Goal: Information Seeking & Learning: Find specific page/section

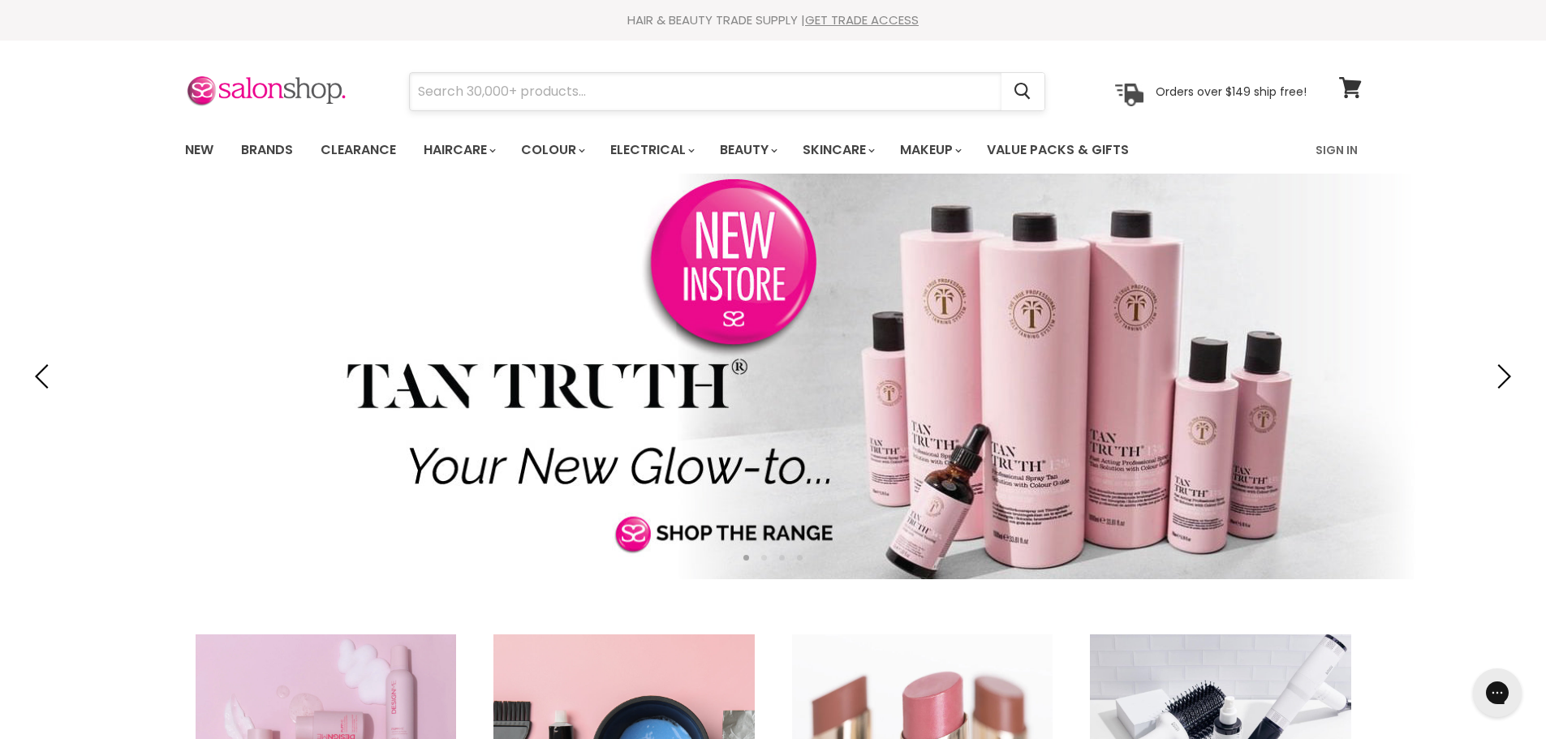
click at [438, 97] on input "Search" at bounding box center [706, 91] width 592 height 37
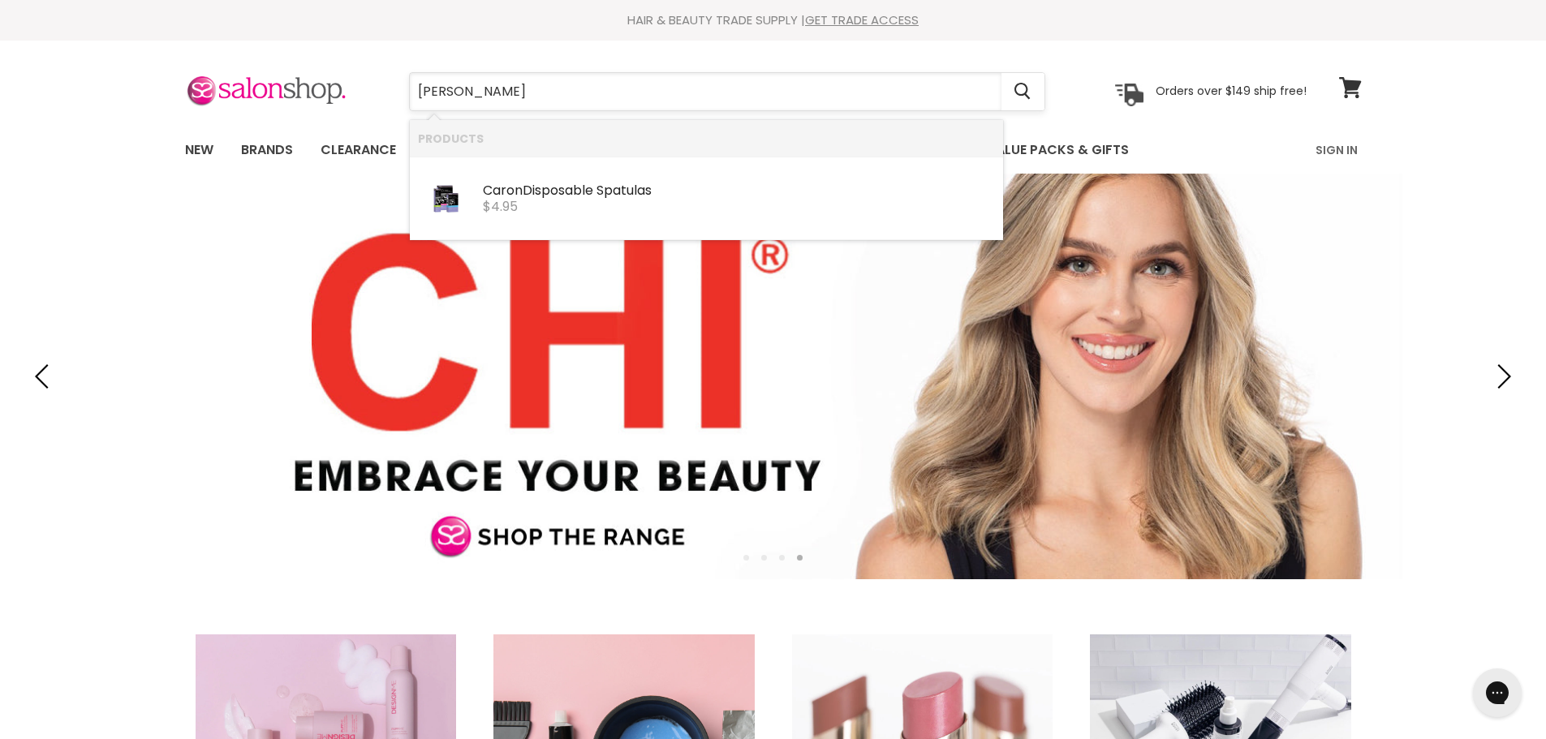
type input "caron max"
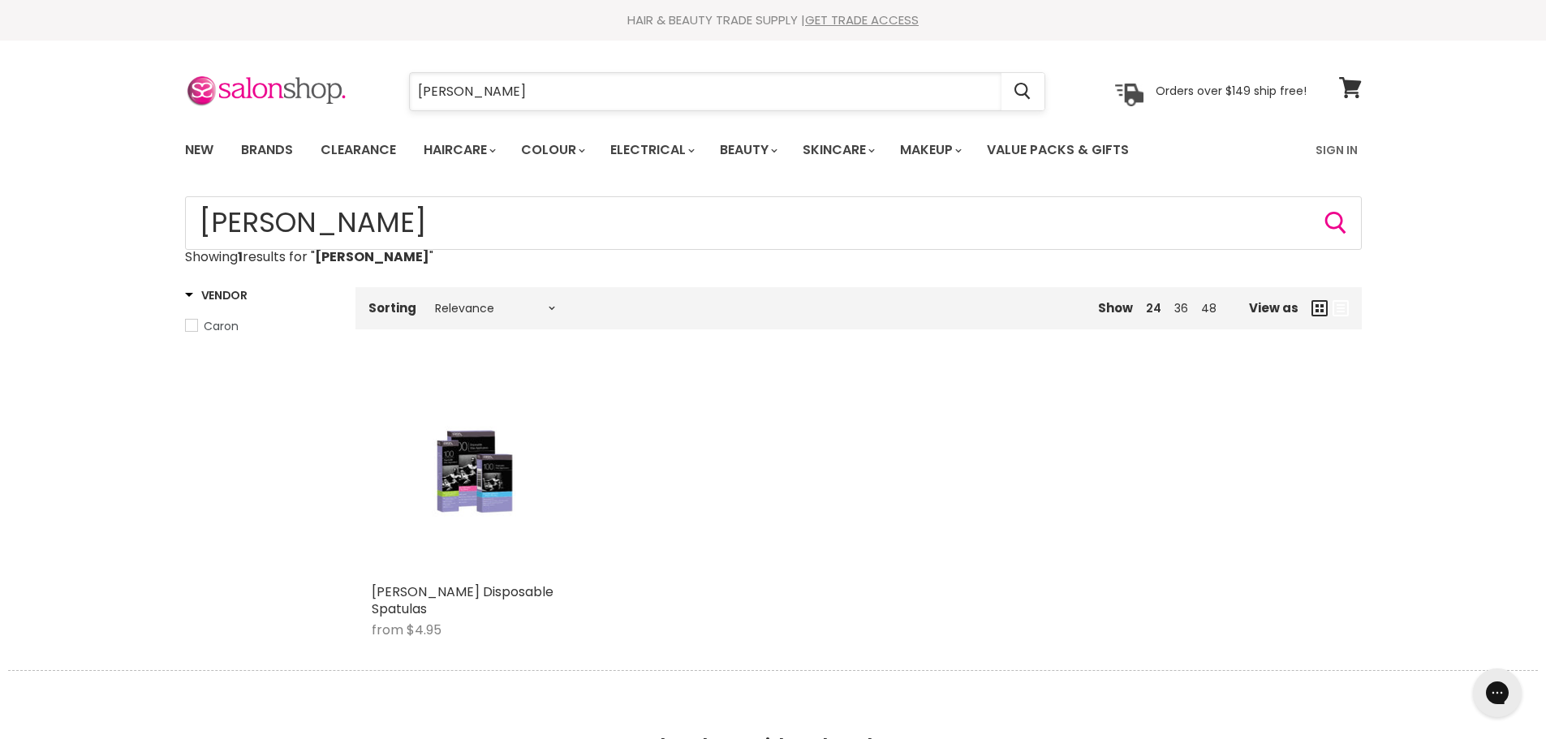
click at [607, 102] on input "caron max" at bounding box center [706, 91] width 592 height 37
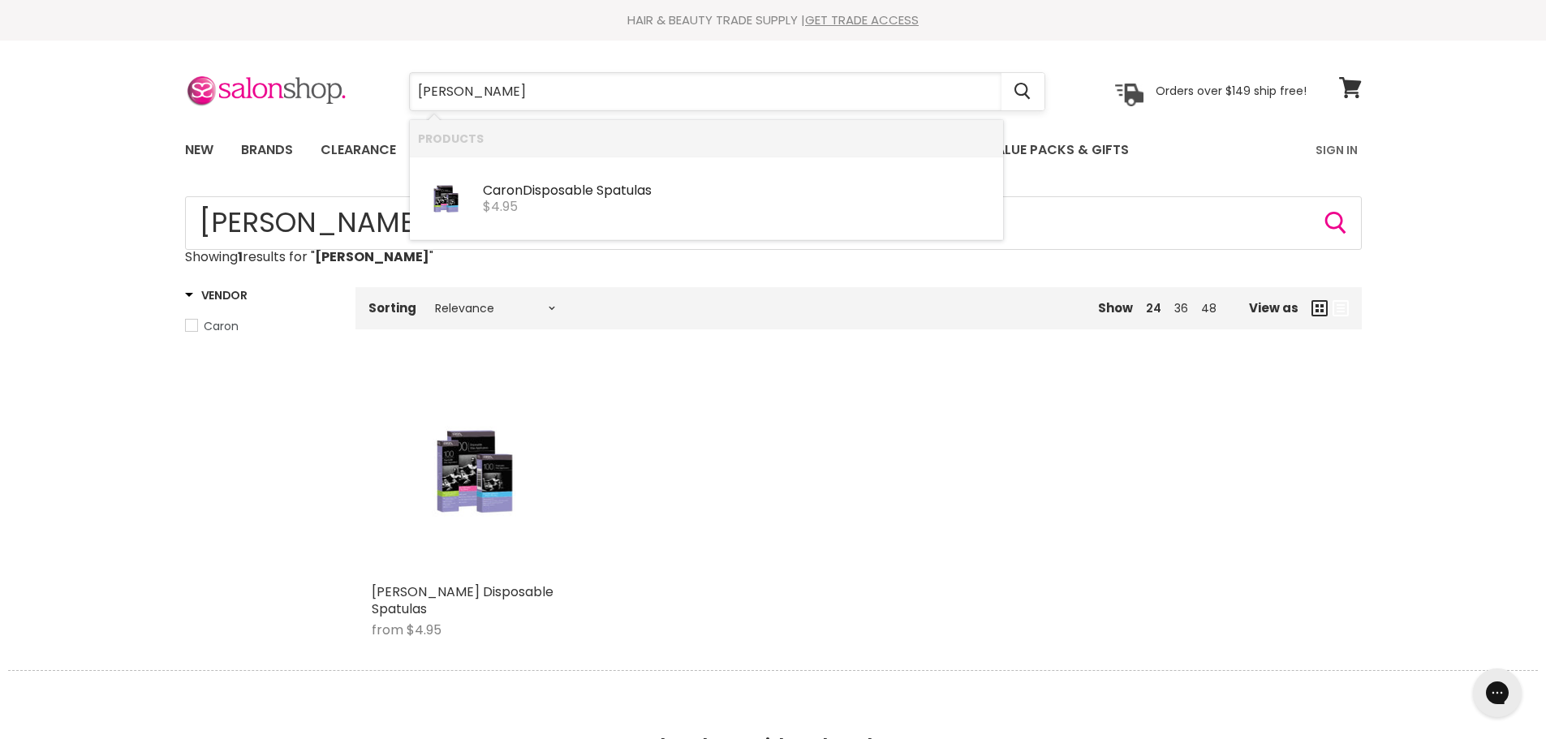
type input "[PERSON_NAME]"
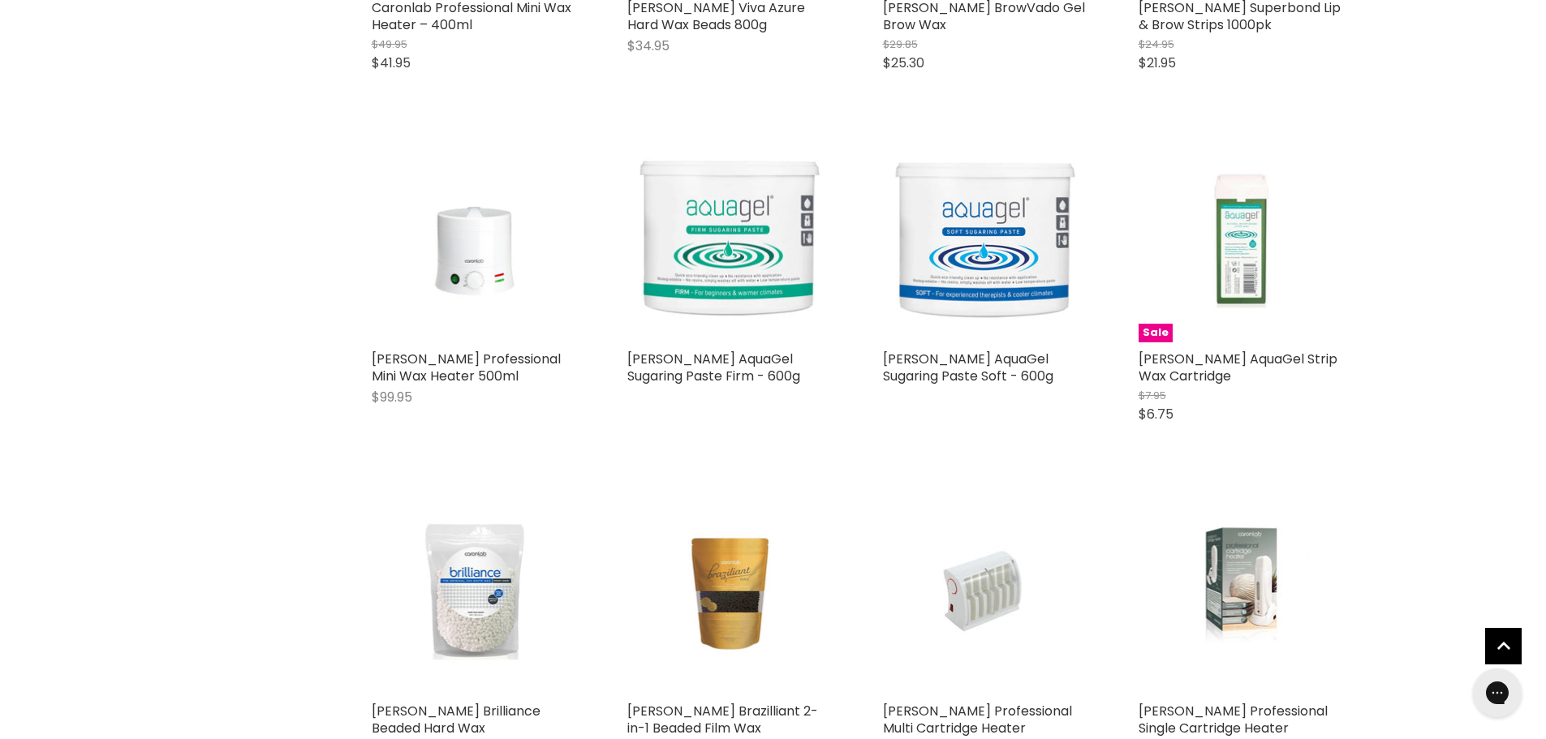
scroll to position [1623, 0]
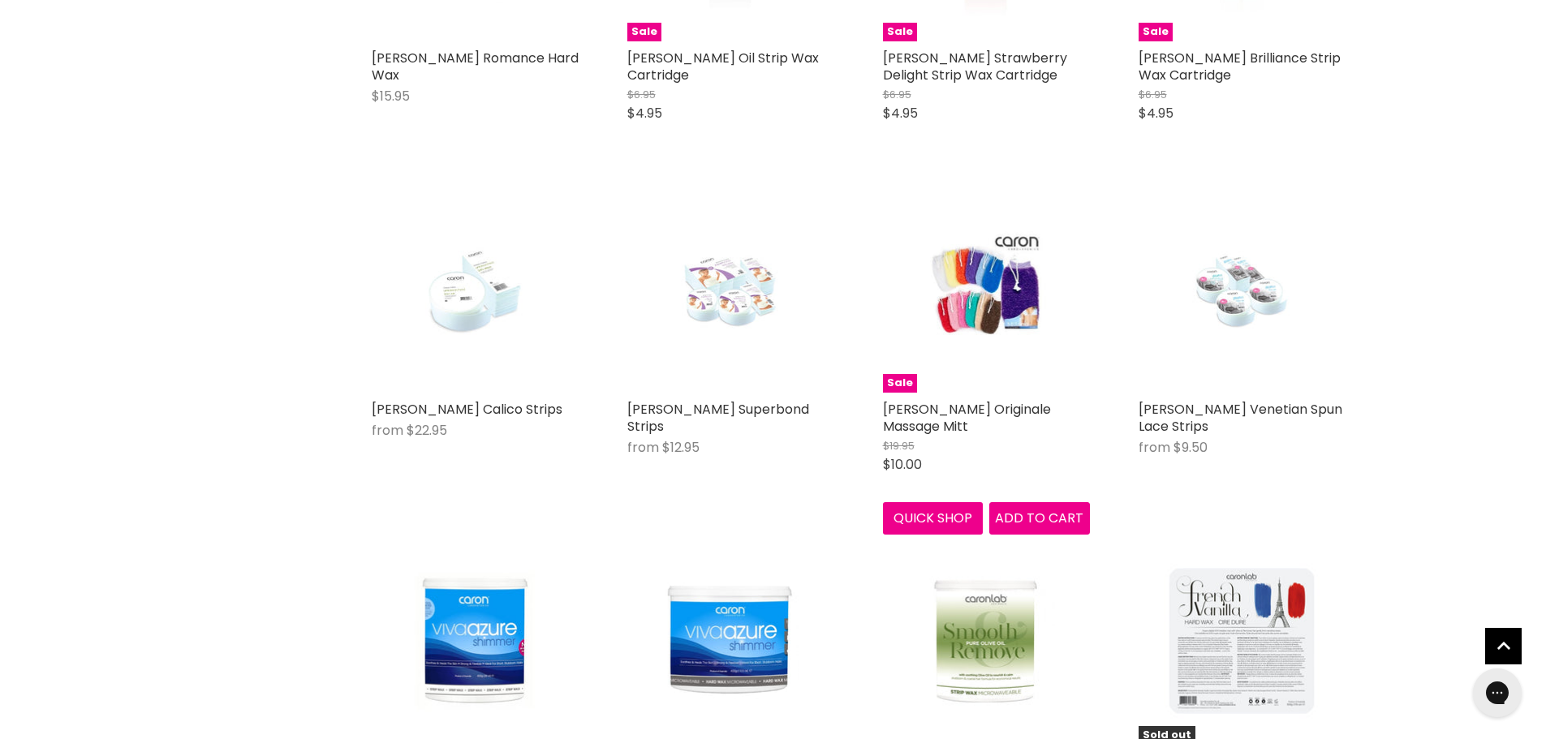
scroll to position [3653, 0]
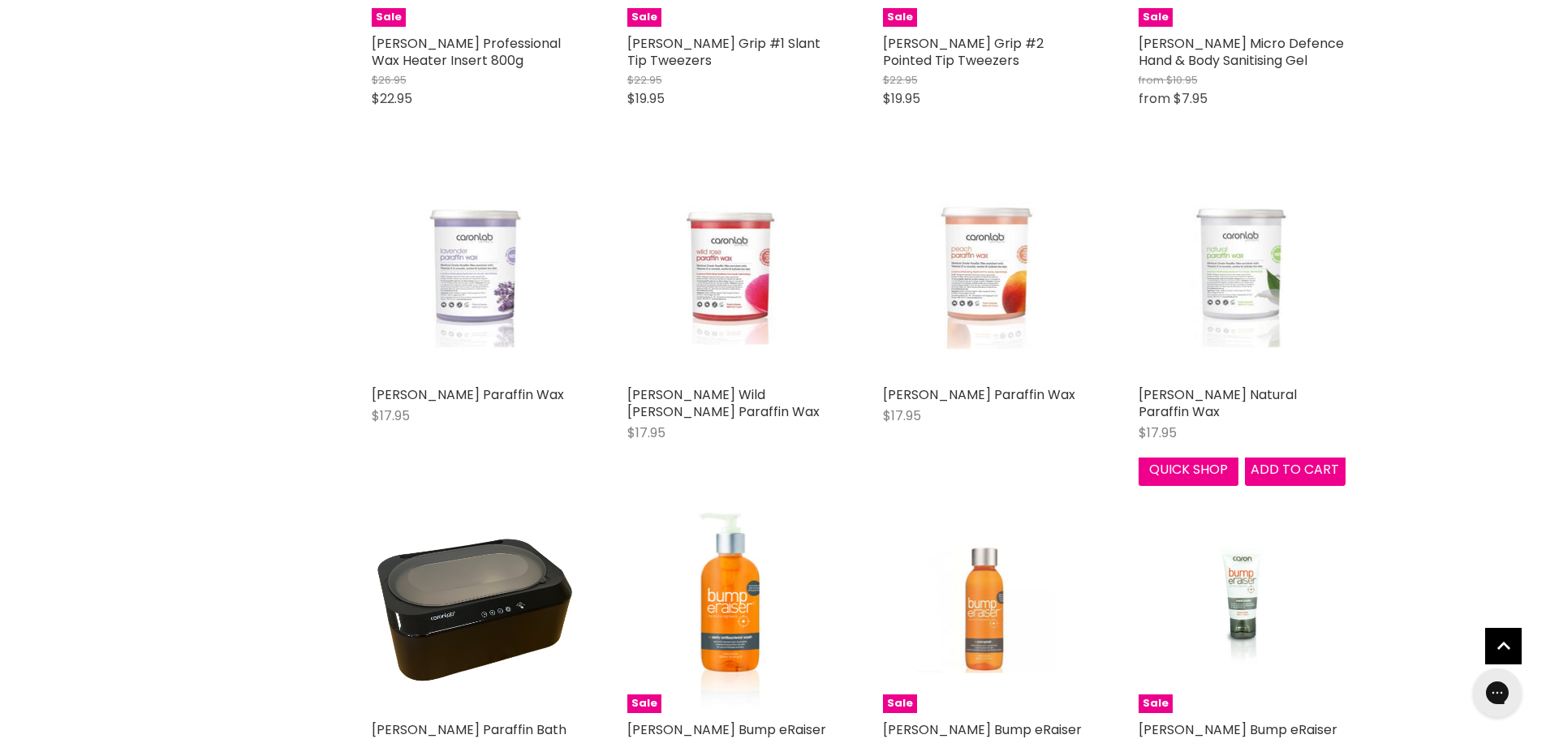
scroll to position [5763, 0]
